Goal: Task Accomplishment & Management: Use online tool/utility

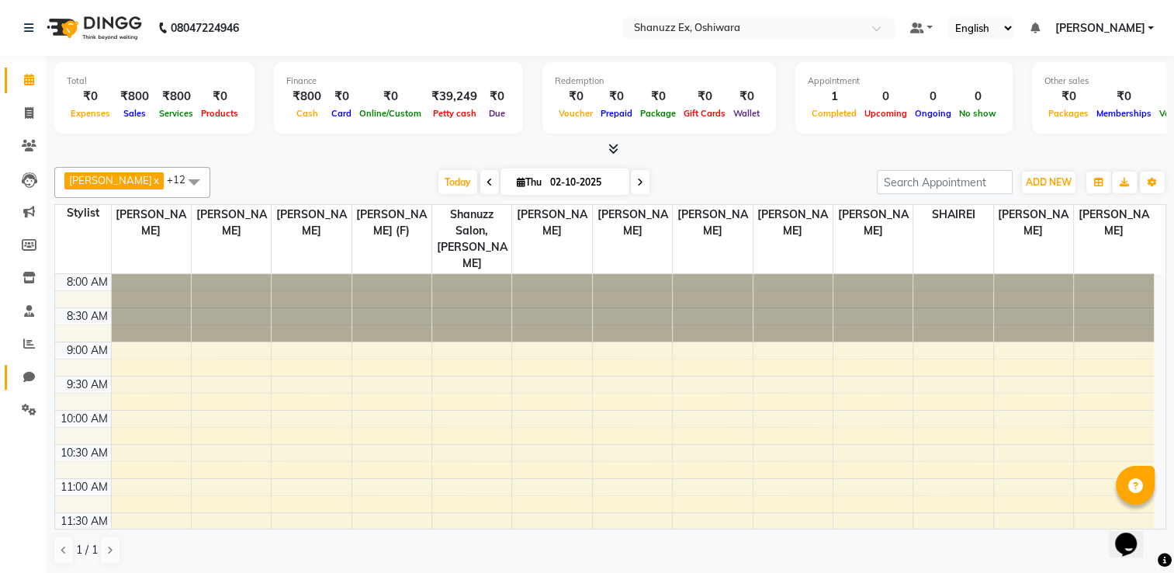
scroll to position [395, 0]
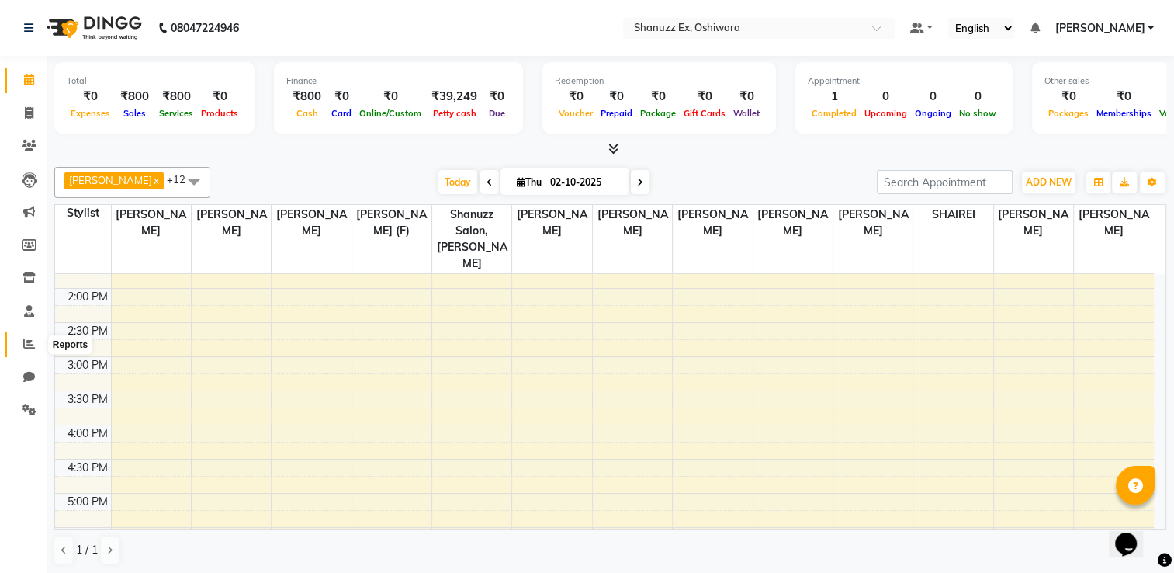
click at [36, 347] on span at bounding box center [29, 344] width 27 height 18
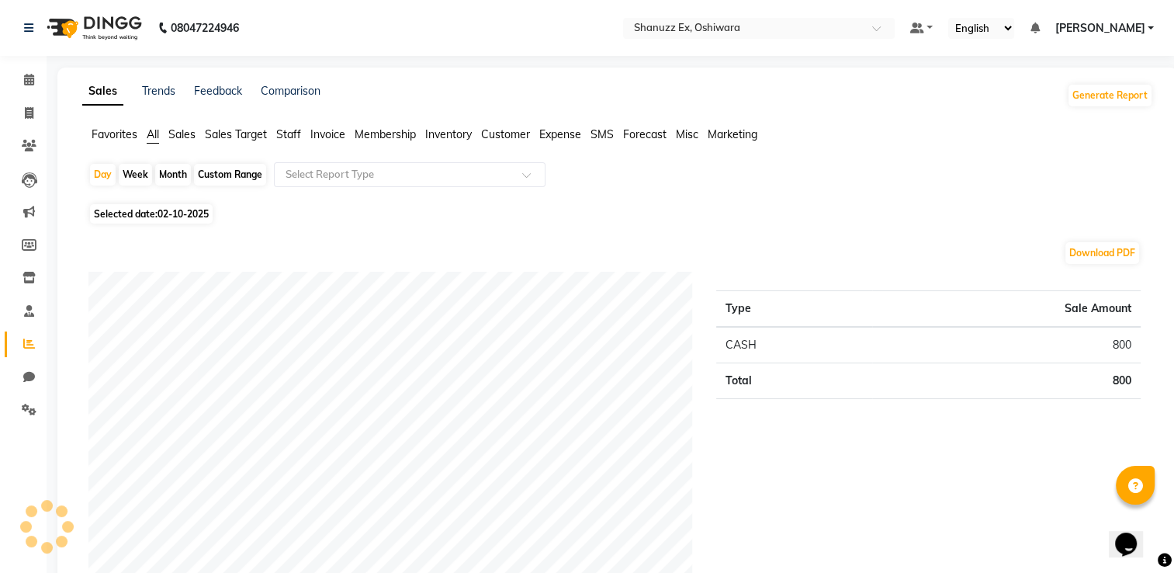
click at [149, 213] on span "Selected date: [DATE]" at bounding box center [151, 213] width 123 height 19
select select "10"
select select "2025"
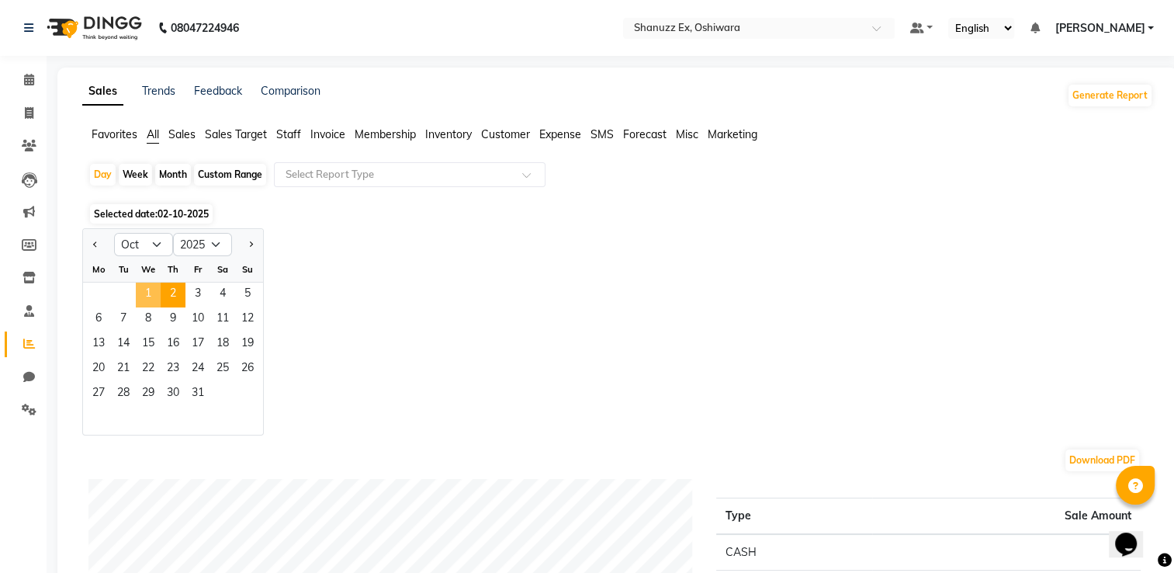
click at [140, 297] on span "1" at bounding box center [148, 295] width 25 height 25
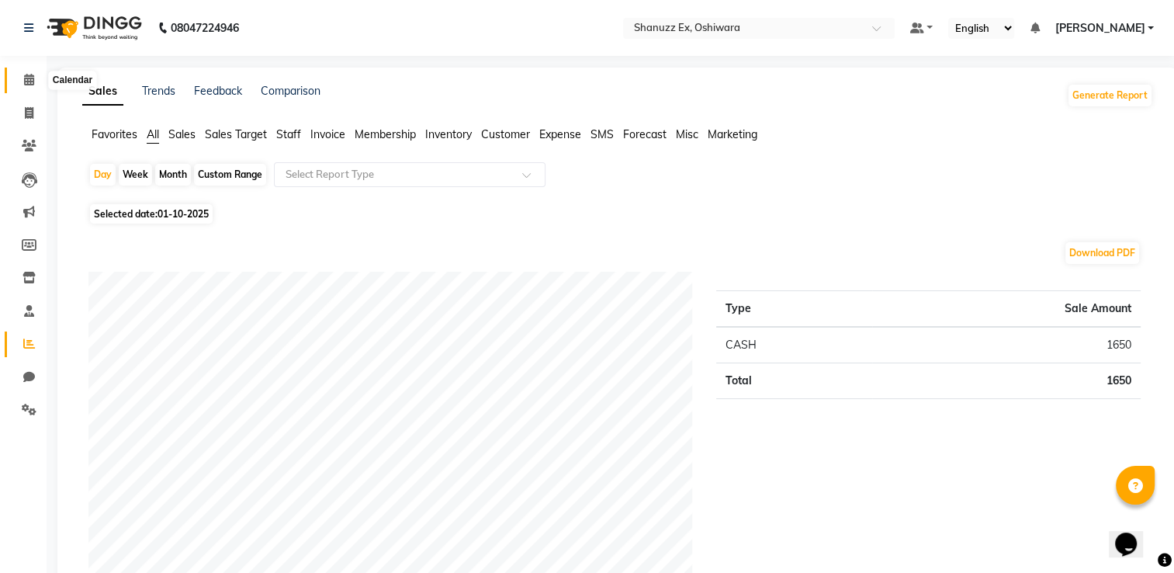
click at [28, 77] on icon at bounding box center [29, 80] width 10 height 12
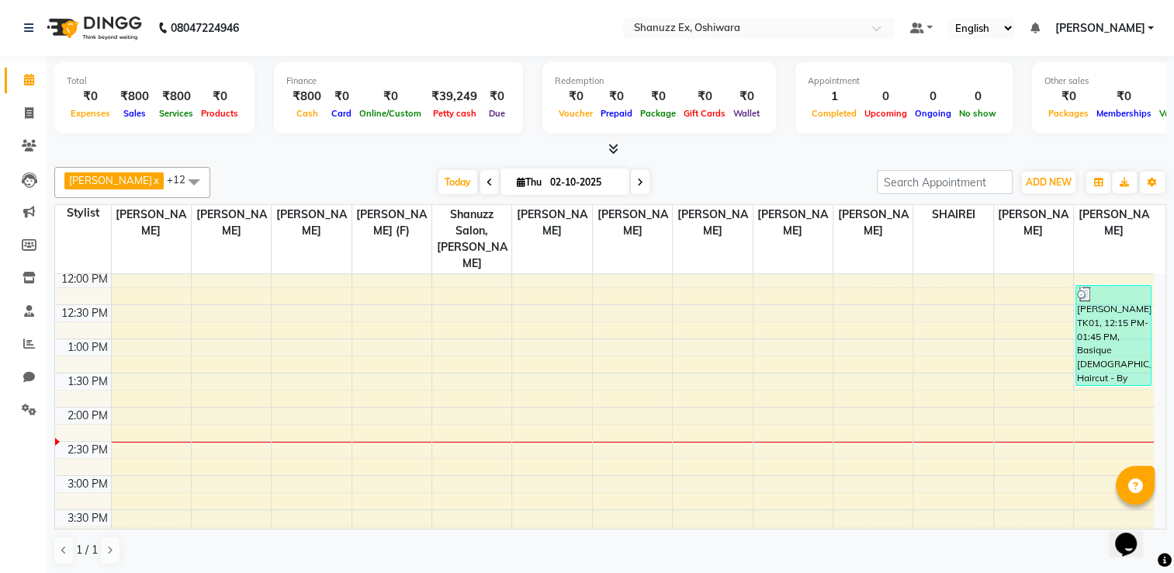
scroll to position [279, 0]
click at [17, 346] on span at bounding box center [29, 344] width 27 height 18
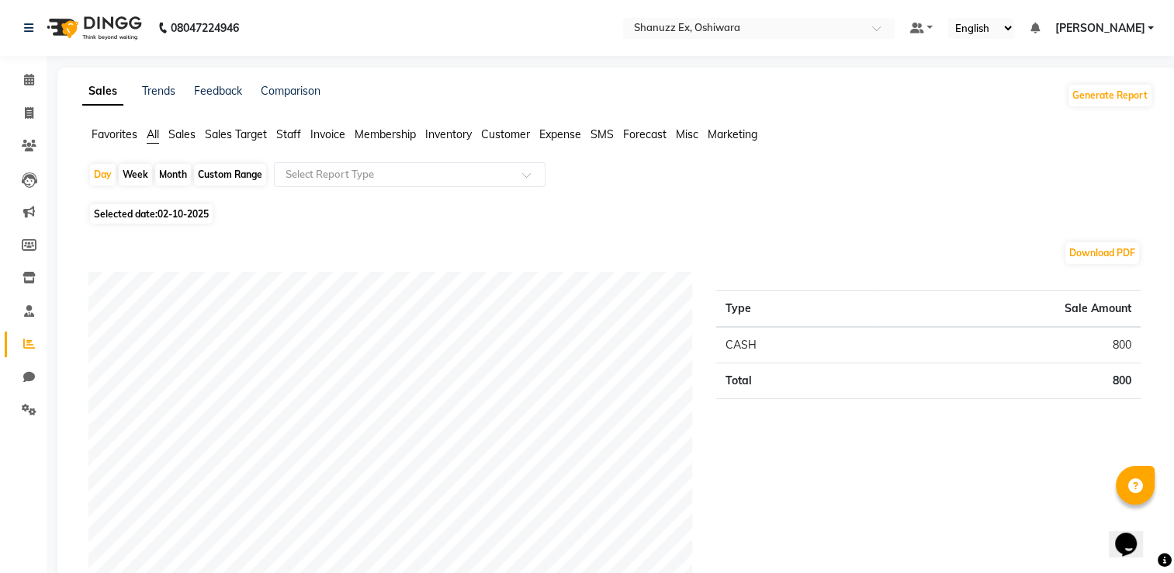
click at [170, 206] on span "Selected date: [DATE]" at bounding box center [151, 213] width 123 height 19
select select "10"
select select "2025"
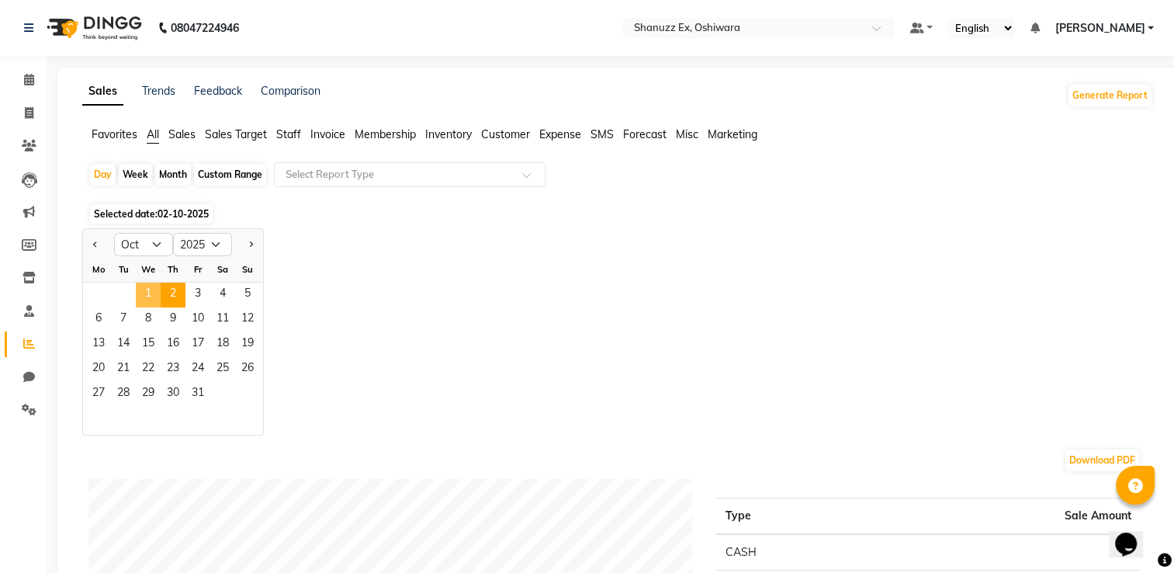
click at [147, 290] on span "1" at bounding box center [148, 295] width 25 height 25
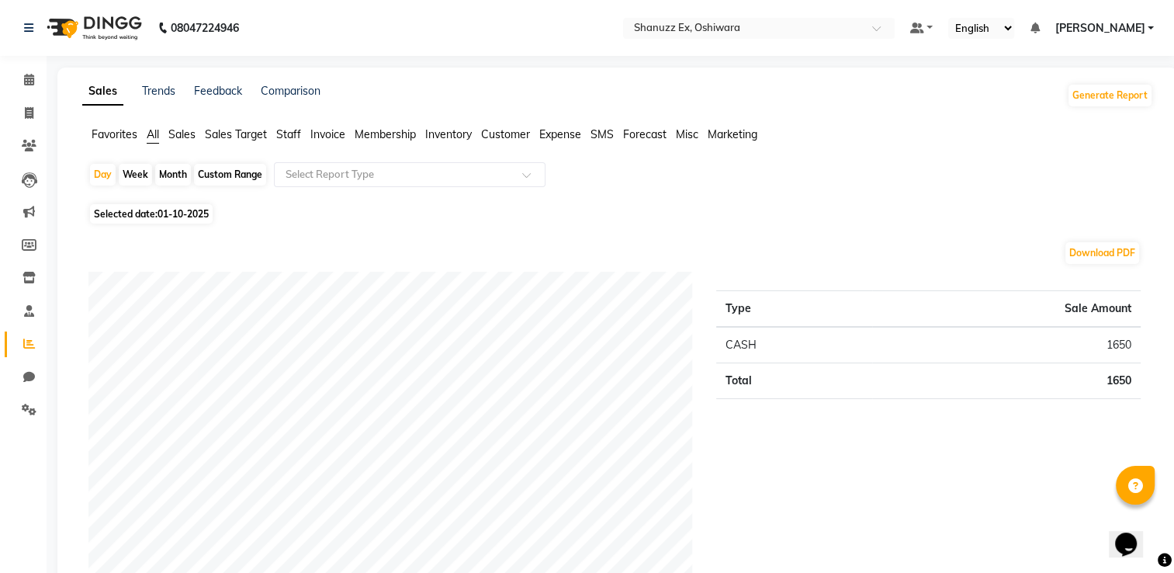
click at [546, 132] on span "Expense" at bounding box center [560, 134] width 42 height 14
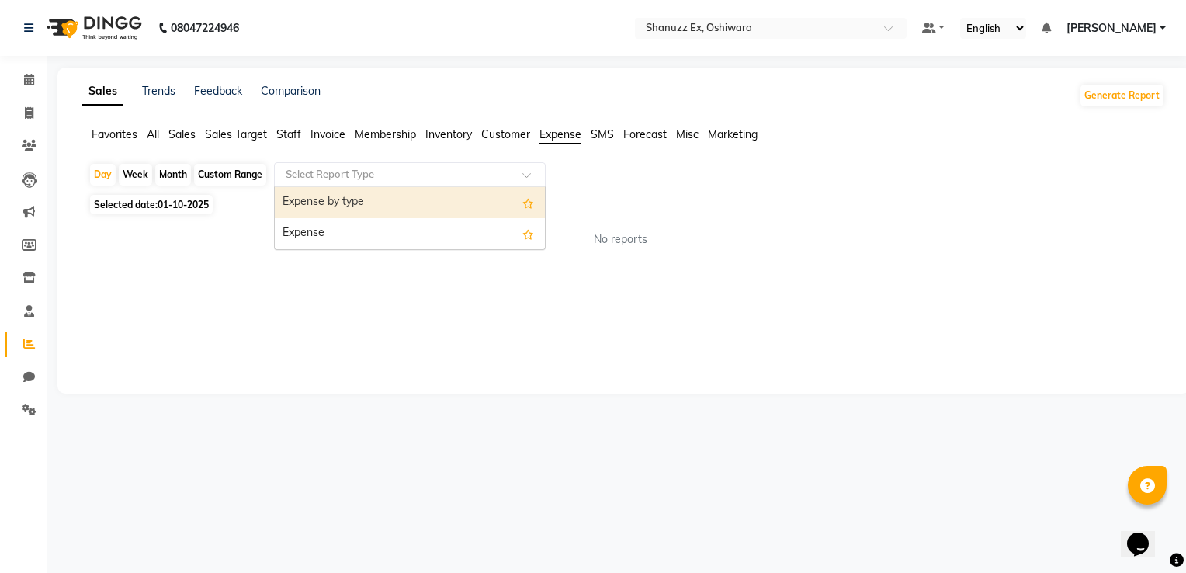
click at [475, 165] on div "Select Report Type" at bounding box center [410, 174] width 272 height 25
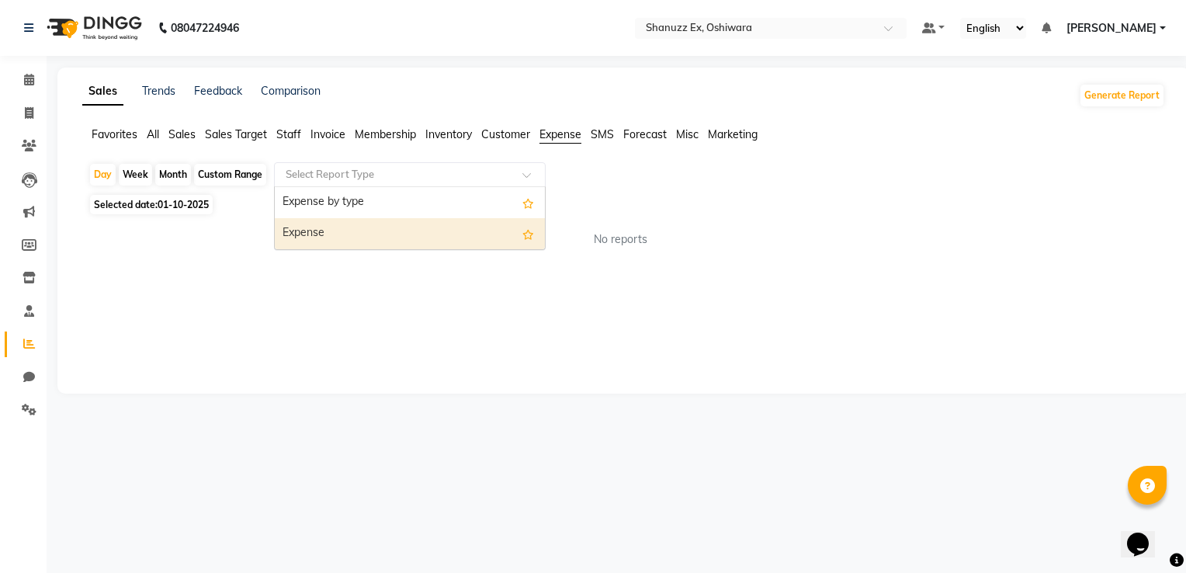
click at [407, 225] on div "Expense" at bounding box center [410, 233] width 270 height 31
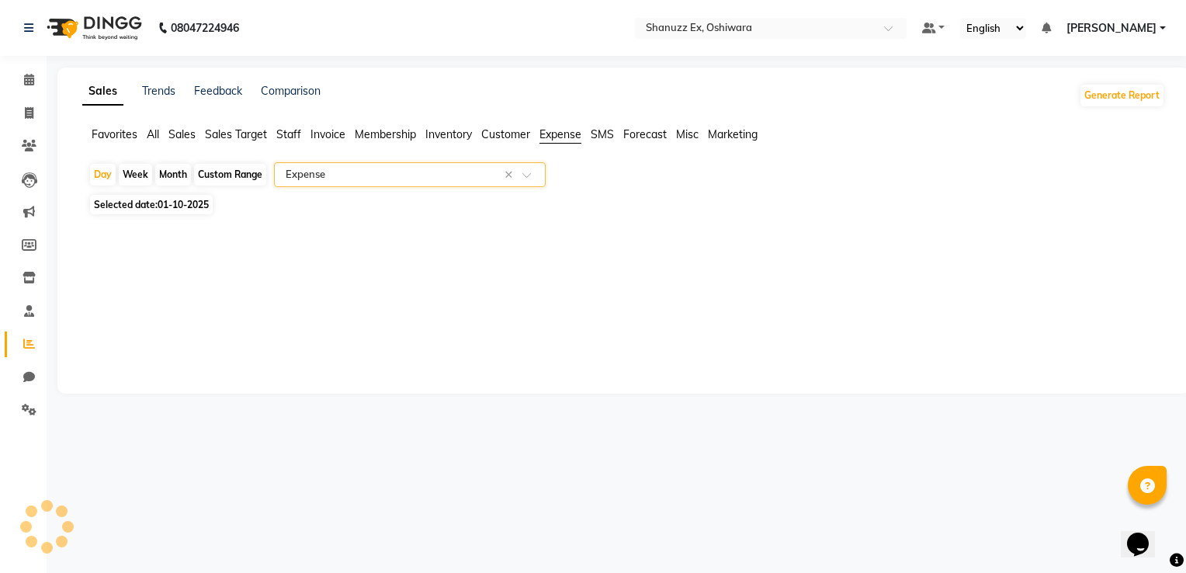
select select "full_report"
select select "csv"
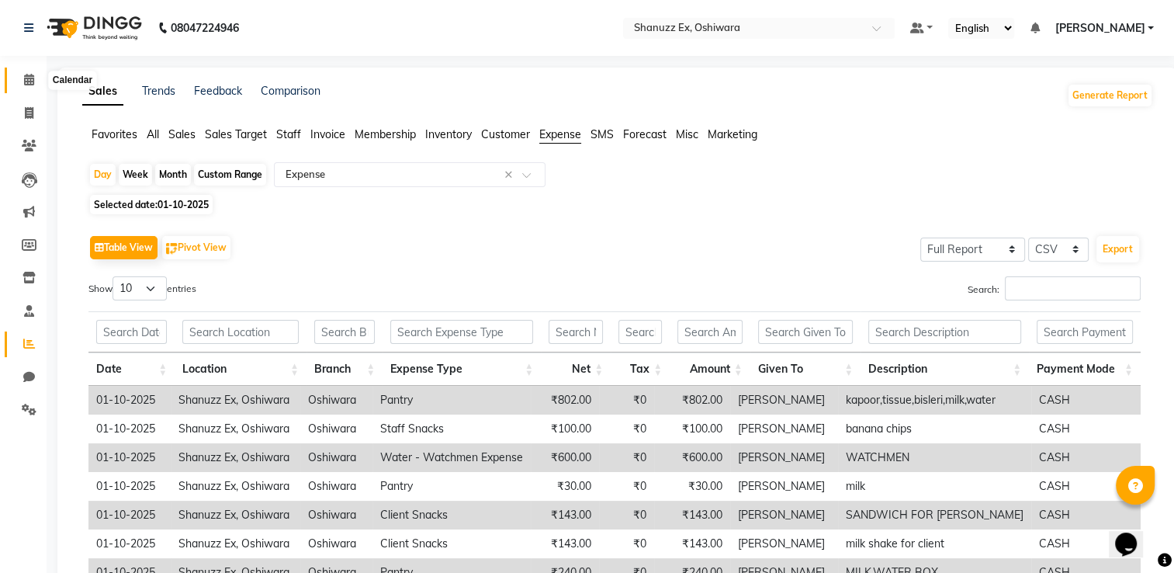
click at [25, 83] on icon at bounding box center [29, 80] width 10 height 12
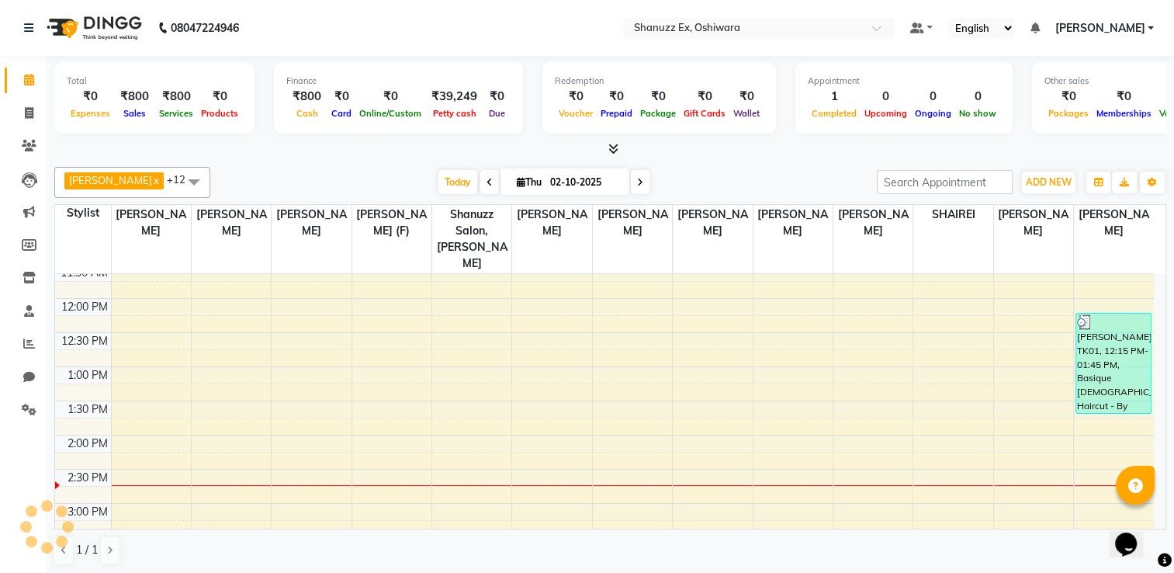
scroll to position [248, 0]
click at [513, 182] on span "Thu" at bounding box center [529, 182] width 33 height 12
select select "10"
select select "2025"
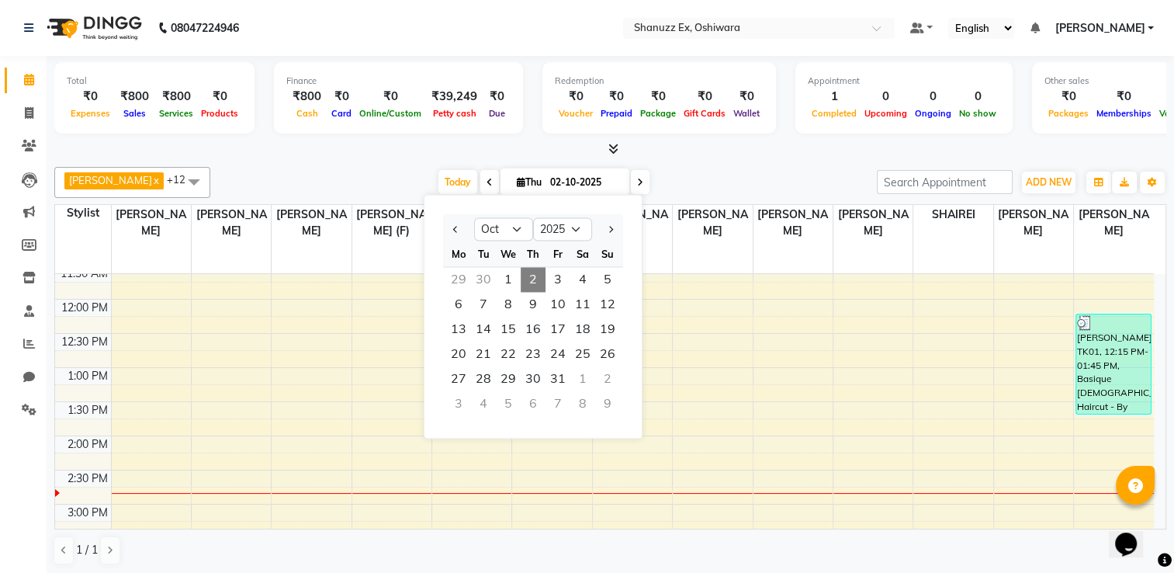
click at [605, 265] on div "Su" at bounding box center [607, 253] width 25 height 25
click at [605, 272] on span "5" at bounding box center [607, 279] width 25 height 25
type input "05-10-2025"
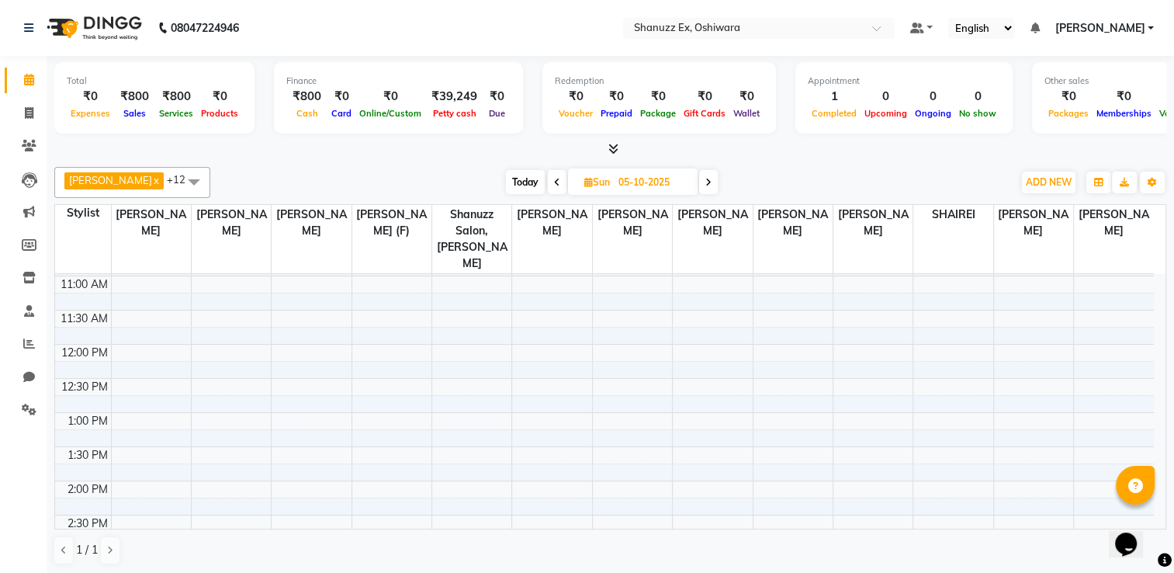
scroll to position [183, 0]
